Goal: Task Accomplishment & Management: Manage account settings

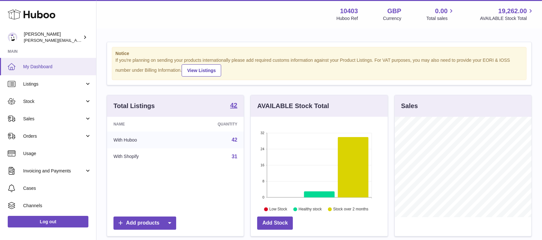
click at [67, 69] on span "My Dashboard" at bounding box center [57, 67] width 68 height 6
click at [51, 124] on link "Sales" at bounding box center [48, 118] width 96 height 17
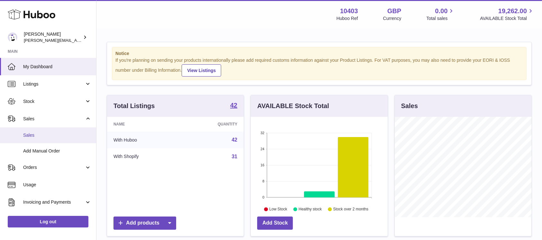
click at [49, 135] on span "Sales" at bounding box center [57, 135] width 68 height 6
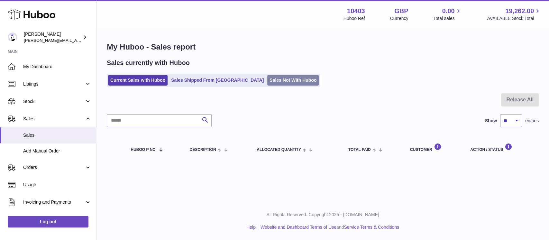
click at [267, 83] on link "Sales Not With Huboo" at bounding box center [292, 80] width 51 height 11
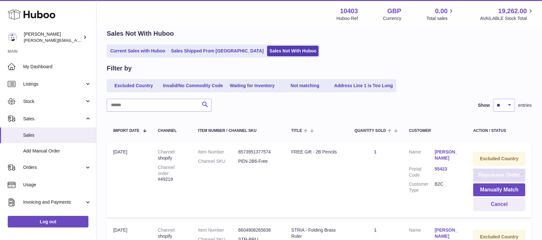
scroll to position [43, 0]
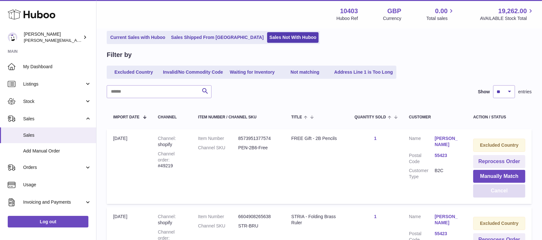
click at [506, 189] on button "Cancel" at bounding box center [499, 190] width 52 height 13
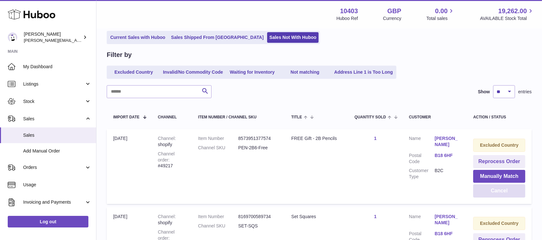
click at [506, 189] on button "Cancel" at bounding box center [499, 190] width 52 height 13
click at [504, 194] on button "Cancel" at bounding box center [499, 190] width 52 height 13
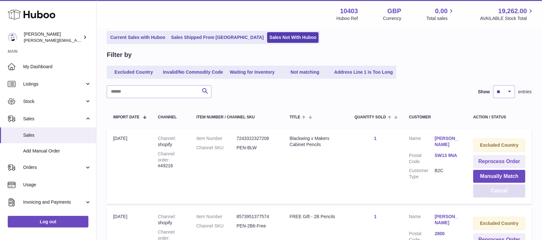
click at [504, 194] on button "Cancel" at bounding box center [499, 190] width 52 height 13
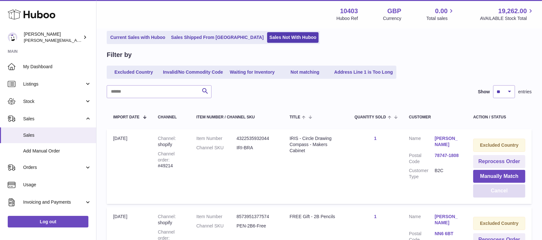
click at [504, 194] on button "Cancel" at bounding box center [499, 190] width 52 height 13
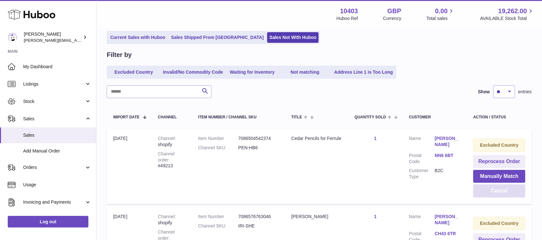
click at [504, 194] on button "Cancel" at bounding box center [499, 190] width 52 height 13
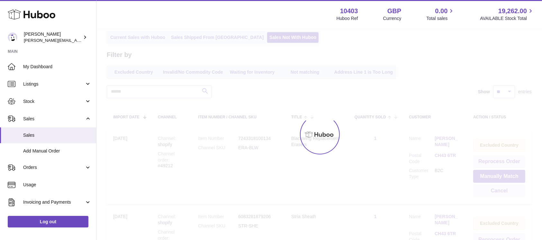
click at [504, 194] on div at bounding box center [319, 134] width 446 height 211
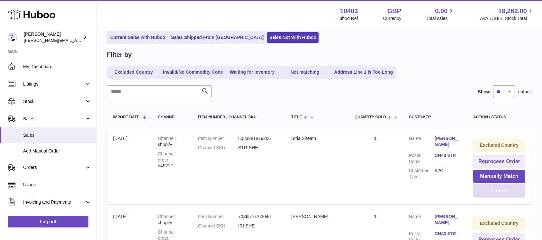
click at [504, 194] on button "Cancel" at bounding box center [499, 190] width 52 height 13
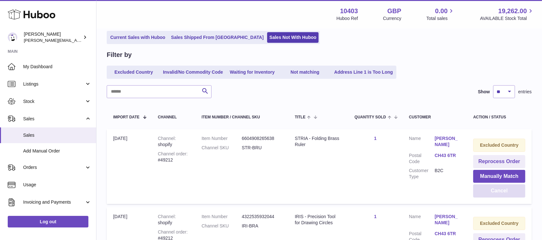
click at [504, 194] on button "Cancel" at bounding box center [499, 190] width 52 height 13
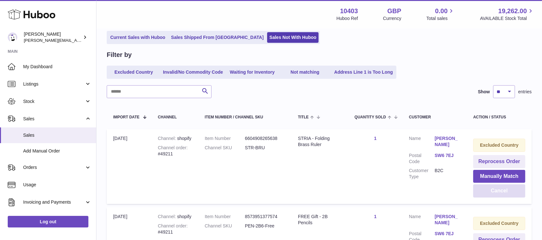
click at [504, 194] on button "Cancel" at bounding box center [499, 190] width 52 height 13
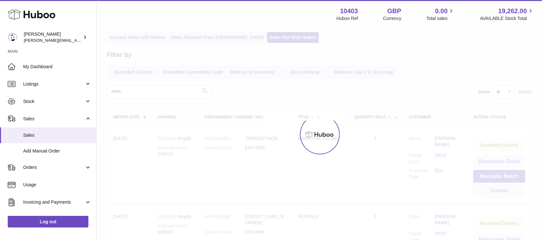
click at [504, 194] on div at bounding box center [319, 134] width 446 height 211
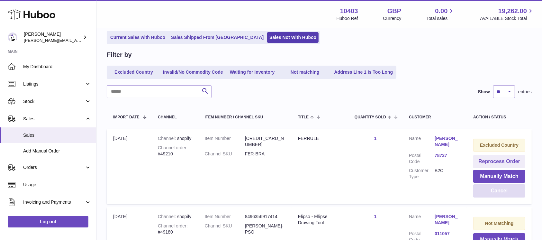
click at [504, 194] on button "Cancel" at bounding box center [499, 190] width 52 height 13
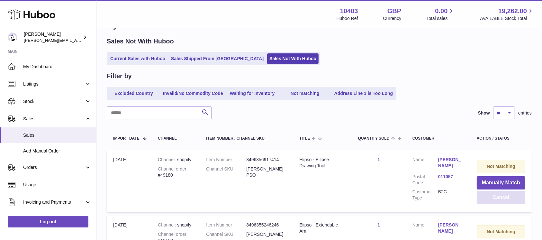
scroll to position [0, 0]
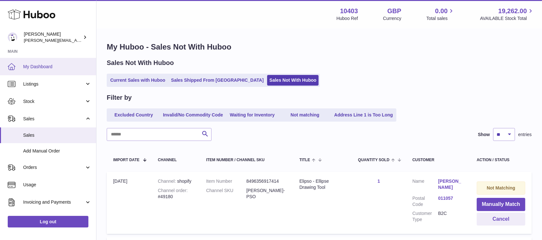
click at [47, 68] on span "My Dashboard" at bounding box center [57, 67] width 68 height 6
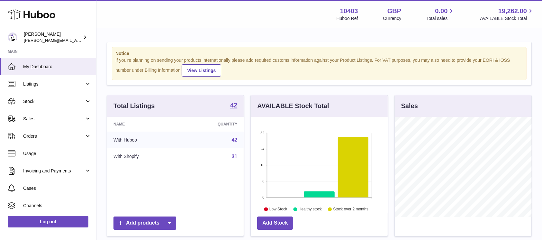
scroll to position [100, 137]
